Goal: Information Seeking & Learning: Understand process/instructions

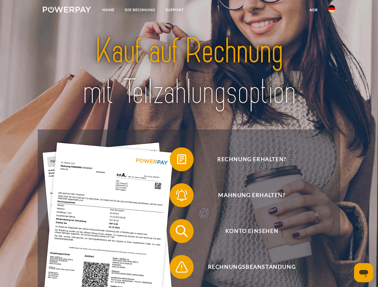
click at [67, 10] on img at bounding box center [67, 10] width 48 height 6
click at [332, 10] on img at bounding box center [331, 8] width 7 height 7
click at [313, 10] on link "agb" at bounding box center [313, 9] width 19 height 11
click at [177, 161] on span at bounding box center [173, 160] width 30 height 30
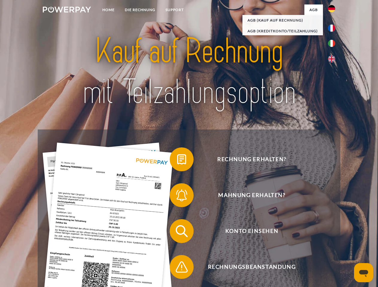
click at [177, 197] on span at bounding box center [173, 196] width 30 height 30
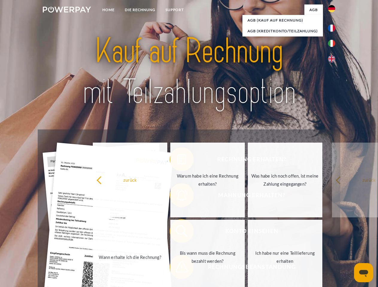
click at [177, 233] on link "Bis wann muss die Rechnung bezahlt werden?" at bounding box center [207, 257] width 75 height 75
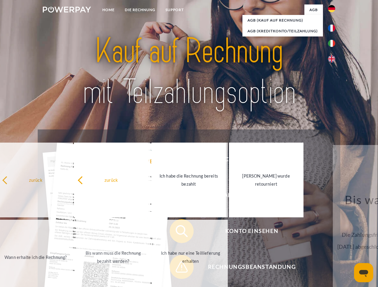
click at [177, 269] on link "Ich habe nur eine Teillieferung erhalten" at bounding box center [190, 257] width 75 height 75
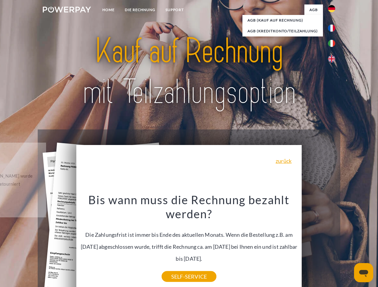
click at [364, 273] on icon "Messaging-Fenster öffnen" at bounding box center [363, 273] width 9 height 7
